Goal: Task Accomplishment & Management: Use online tool/utility

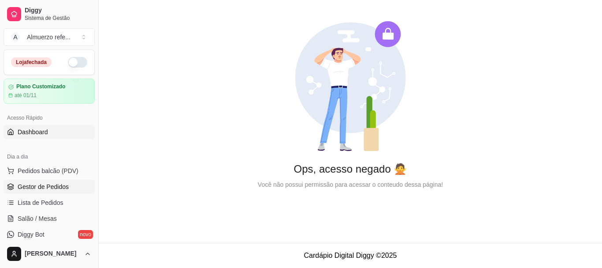
click at [50, 187] on span "Gestor de Pedidos" at bounding box center [43, 186] width 51 height 9
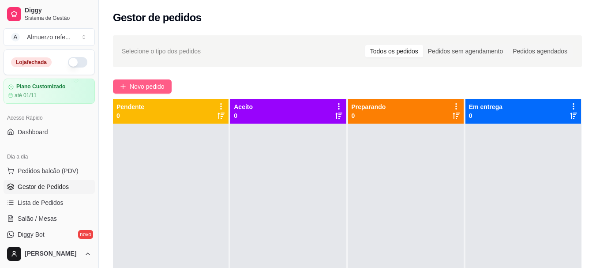
click at [148, 87] on span "Novo pedido" at bounding box center [147, 87] width 35 height 10
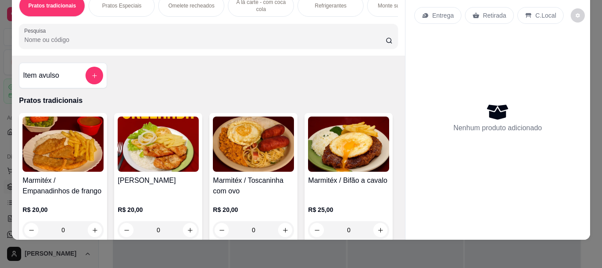
click at [491, 11] on p "Retirada" at bounding box center [494, 15] width 23 height 9
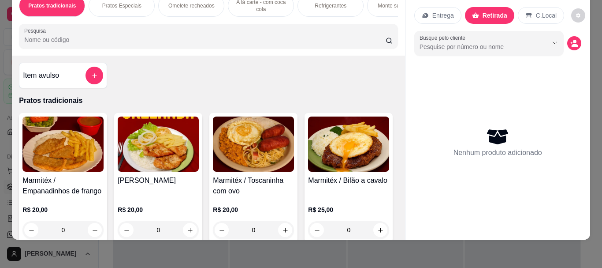
click at [283, 231] on div "0" at bounding box center [253, 230] width 81 height 18
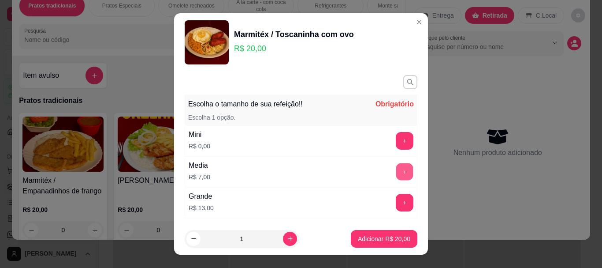
click at [396, 173] on button "+" at bounding box center [404, 171] width 17 height 17
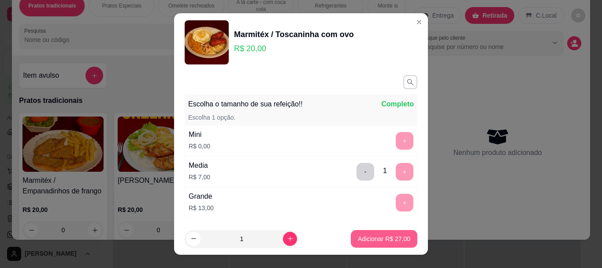
click at [378, 241] on p "Adicionar R$ 27,00" at bounding box center [384, 238] width 52 height 9
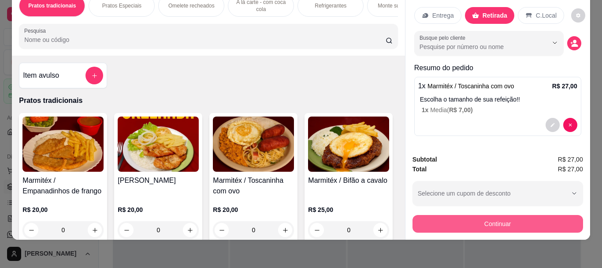
click at [504, 219] on button "Continuar" at bounding box center [498, 224] width 171 height 18
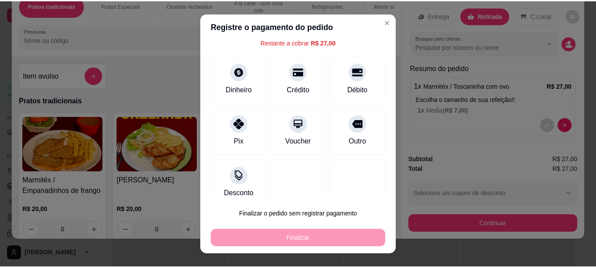
scroll to position [27, 0]
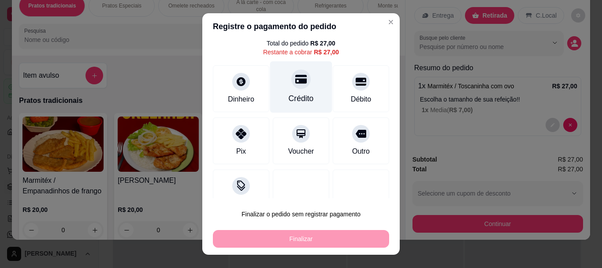
click at [294, 93] on div "Crédito" at bounding box center [301, 98] width 25 height 11
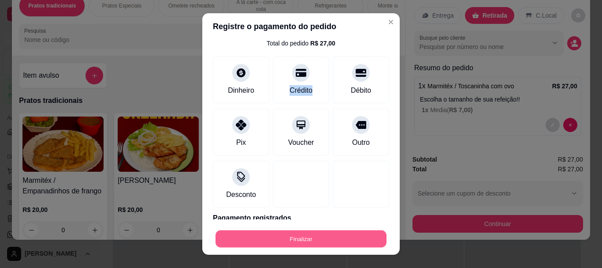
click at [291, 241] on button "Finalizar" at bounding box center [301, 238] width 171 height 17
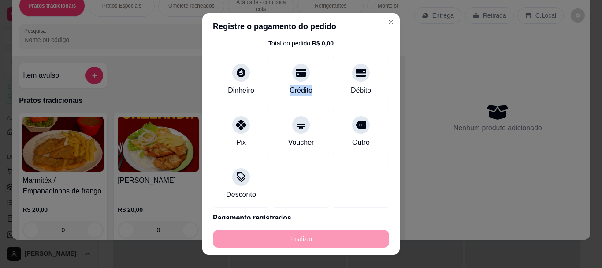
type input "-R$ 27,00"
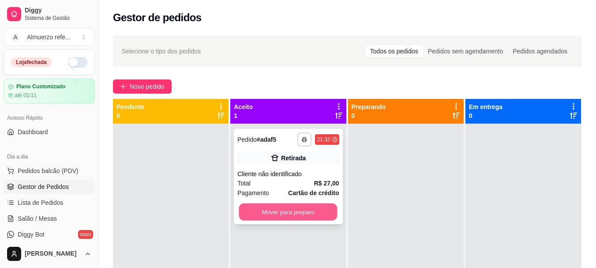
click at [308, 210] on button "Mover para preparo" at bounding box center [288, 211] width 98 height 17
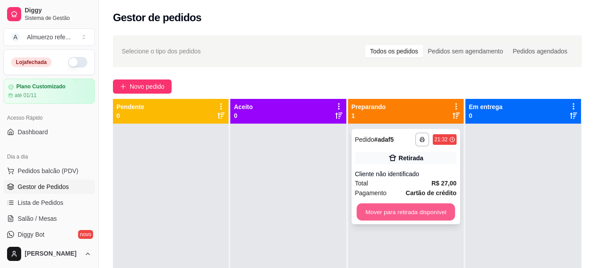
click at [398, 207] on button "Mover para retirada disponível" at bounding box center [405, 211] width 98 height 17
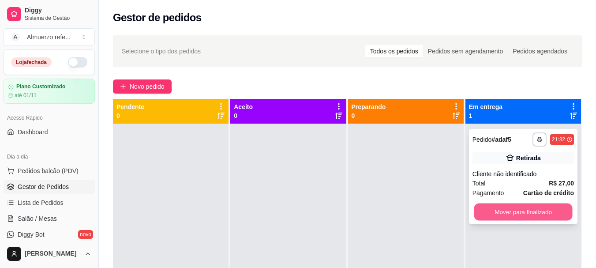
click at [528, 216] on button "Mover para finalizado" at bounding box center [523, 211] width 98 height 17
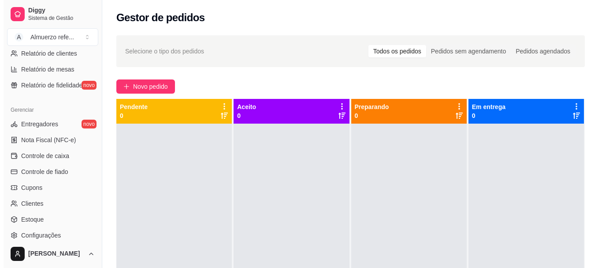
scroll to position [312, 0]
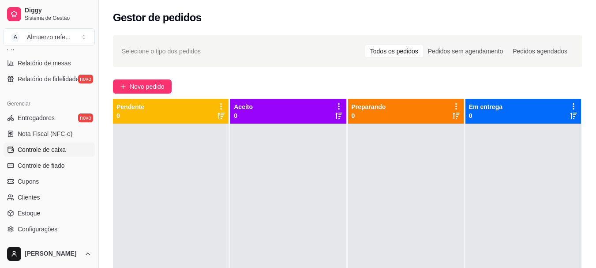
click at [57, 152] on span "Controle de caixa" at bounding box center [42, 149] width 48 height 9
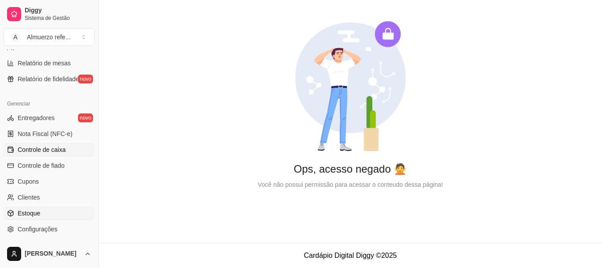
click at [41, 218] on link "Estoque" at bounding box center [49, 213] width 91 height 14
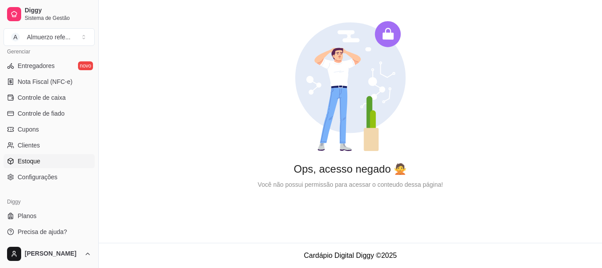
scroll to position [367, 0]
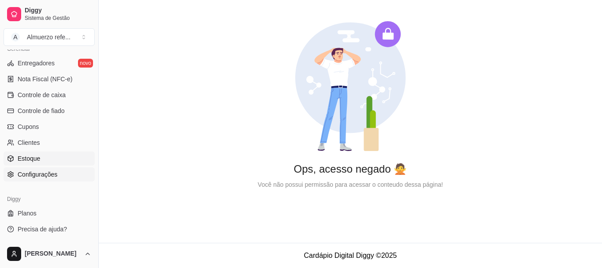
click at [44, 176] on span "Configurações" at bounding box center [38, 174] width 40 height 9
click at [59, 97] on span "Controle de caixa" at bounding box center [42, 94] width 48 height 9
click at [62, 81] on span "Nota Fiscal (NFC-e)" at bounding box center [45, 79] width 55 height 9
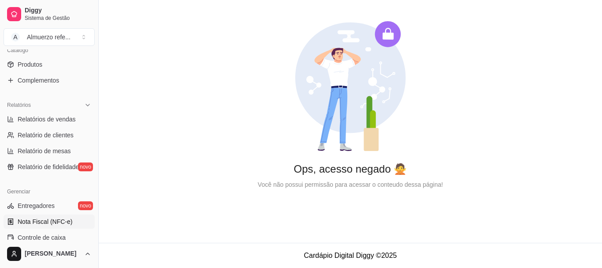
scroll to position [223, 0]
click at [66, 122] on span "Relatórios de vendas" at bounding box center [47, 120] width 58 height 9
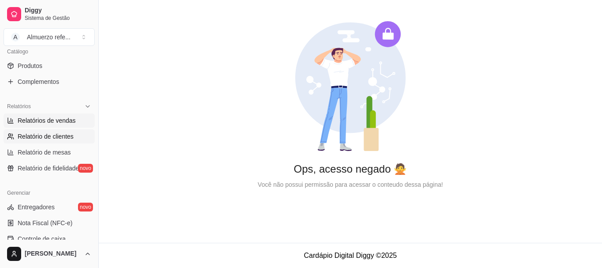
click at [64, 134] on span "Relatório de clientes" at bounding box center [46, 136] width 56 height 9
click at [49, 153] on span "Relatório de mesas" at bounding box center [44, 152] width 53 height 9
click at [49, 166] on span "Relatório de fidelidade" at bounding box center [48, 168] width 61 height 9
click at [97, 148] on button "Toggle Sidebar" at bounding box center [98, 134] width 7 height 268
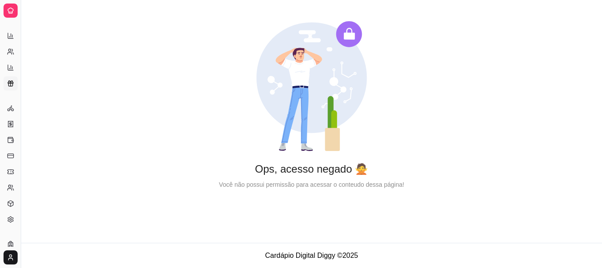
scroll to position [147, 0]
click at [11, 30] on icon at bounding box center [11, 29] width 0 height 4
drag, startPoint x: 20, startPoint y: 69, endPoint x: 48, endPoint y: 65, distance: 28.5
click at [48, 65] on div "Diggy Sistema de Gestão A Almuerzo refe ... Loja fechada Plano Customizado até …" at bounding box center [301, 134] width 602 height 268
drag, startPoint x: 20, startPoint y: 76, endPoint x: 94, endPoint y: 57, distance: 76.5
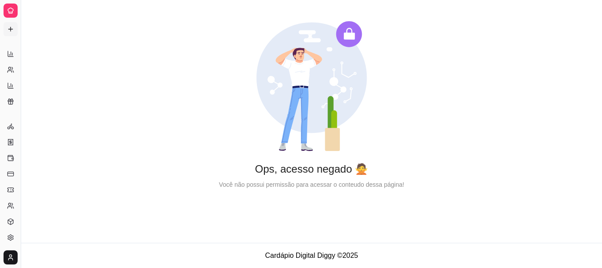
click at [94, 57] on div "Diggy Sistema de Gestão A Almuerzo refe ... Loja fechada Plano Customizado até …" at bounding box center [301, 134] width 602 height 268
click at [11, 255] on html "Diggy Sistema de Gestão A Almuerzo refe ... Loja fechada Plano Customizado até …" at bounding box center [301, 134] width 602 height 268
click at [27, 240] on span "Sair" at bounding box center [25, 239] width 11 height 9
